Goal: Task Accomplishment & Management: Use online tool/utility

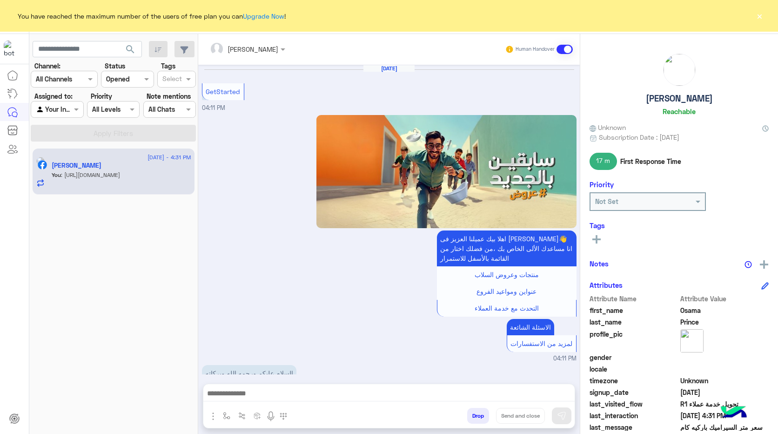
scroll to position [1544, 0]
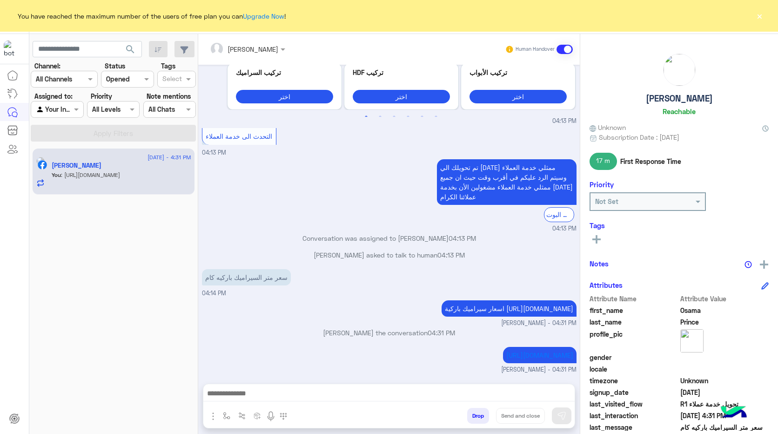
click at [754, 18] on div "You have reached the maximum number of the users of free plan you can Upgrade N…" at bounding box center [389, 16] width 778 height 32
click at [760, 17] on button "×" at bounding box center [759, 15] width 9 height 9
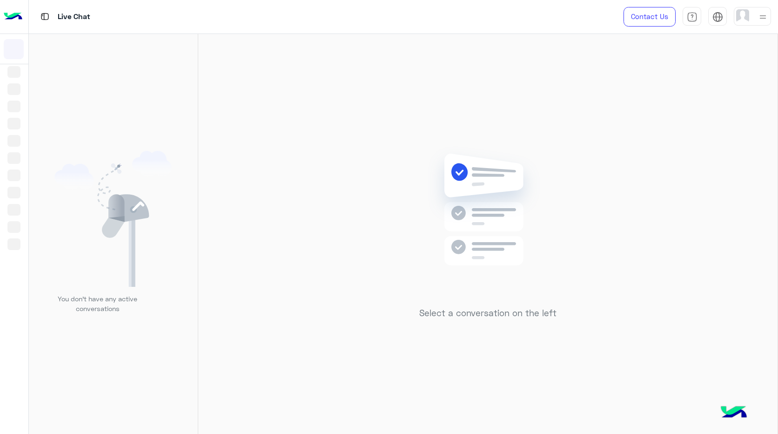
click at [768, 21] on img at bounding box center [763, 17] width 12 height 12
click at [544, 185] on img at bounding box center [488, 223] width 134 height 154
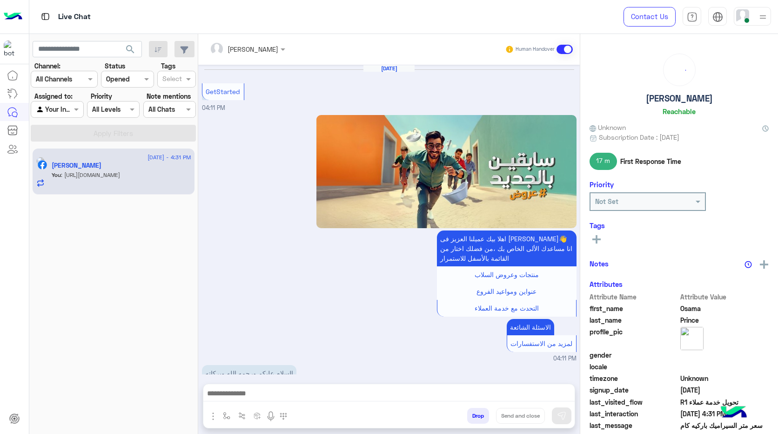
scroll to position [1544, 0]
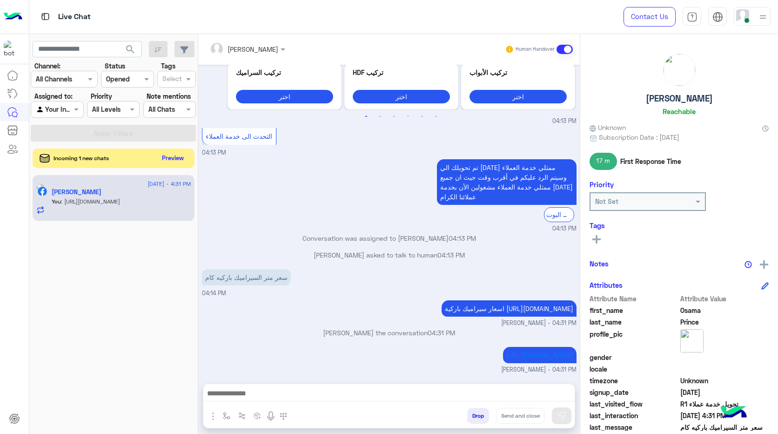
click at [187, 158] on button "Preview" at bounding box center [173, 158] width 29 height 13
